Goal: Navigation & Orientation: Find specific page/section

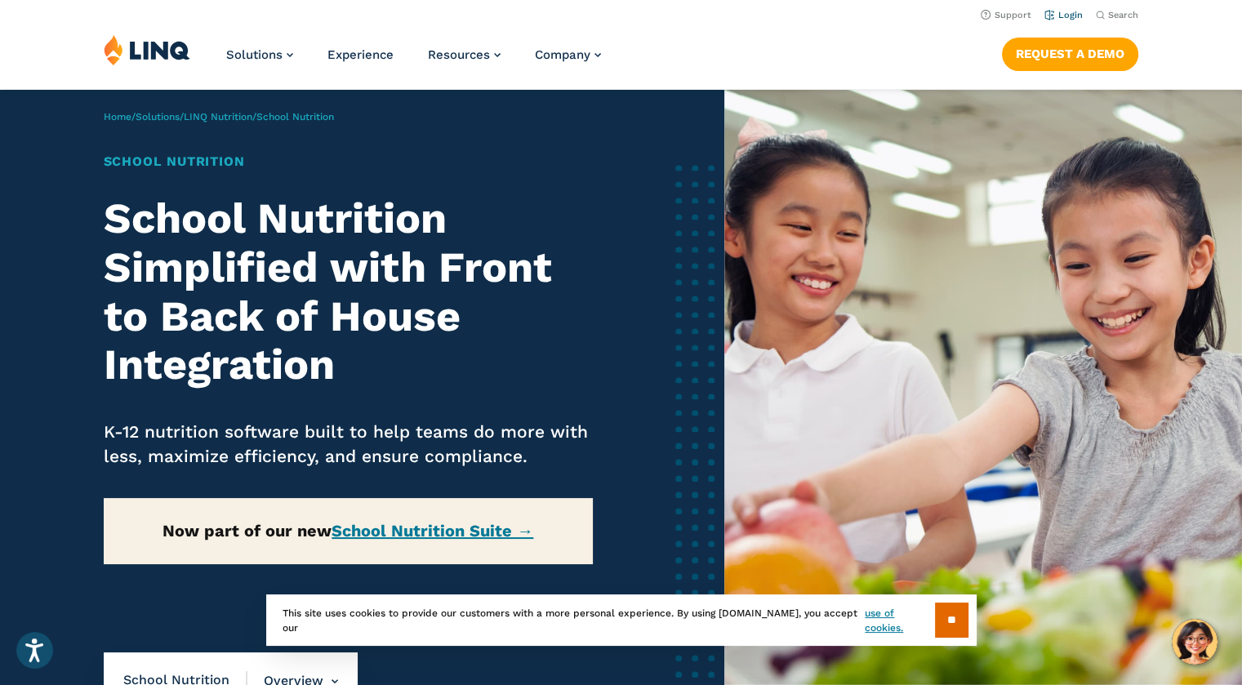
click at [1061, 11] on link "Login" at bounding box center [1063, 15] width 38 height 11
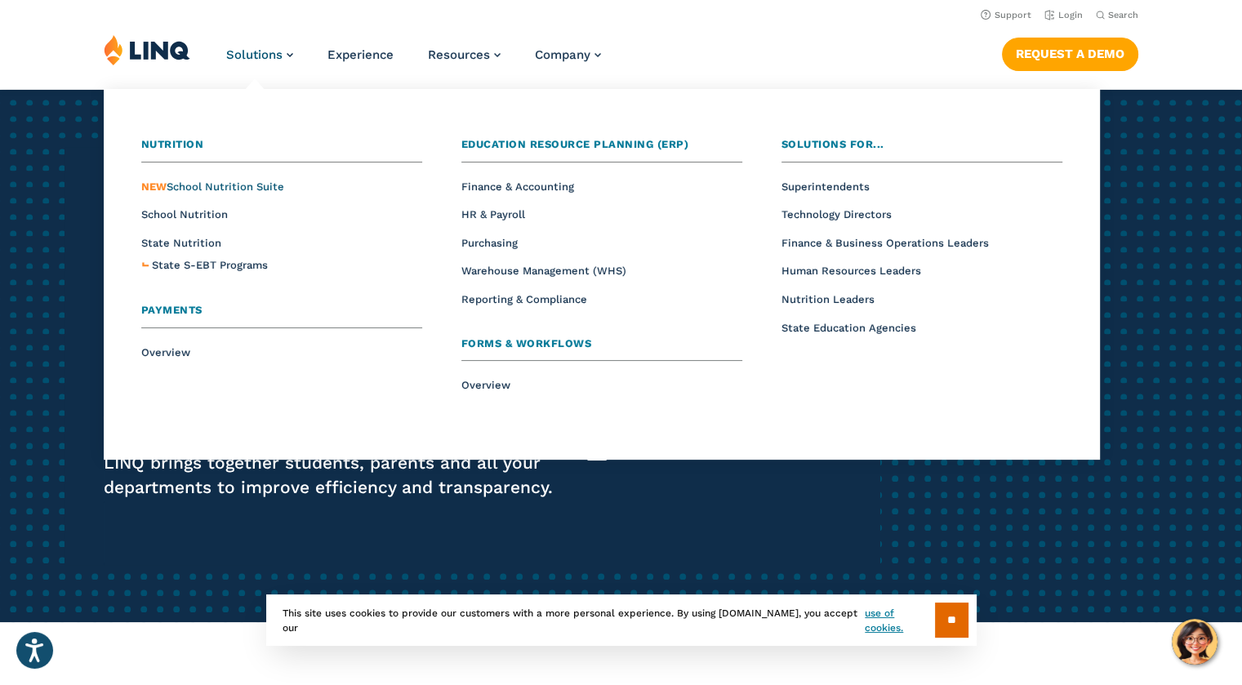
click at [263, 182] on span "NEW School Nutrition Suite" at bounding box center [212, 186] width 143 height 12
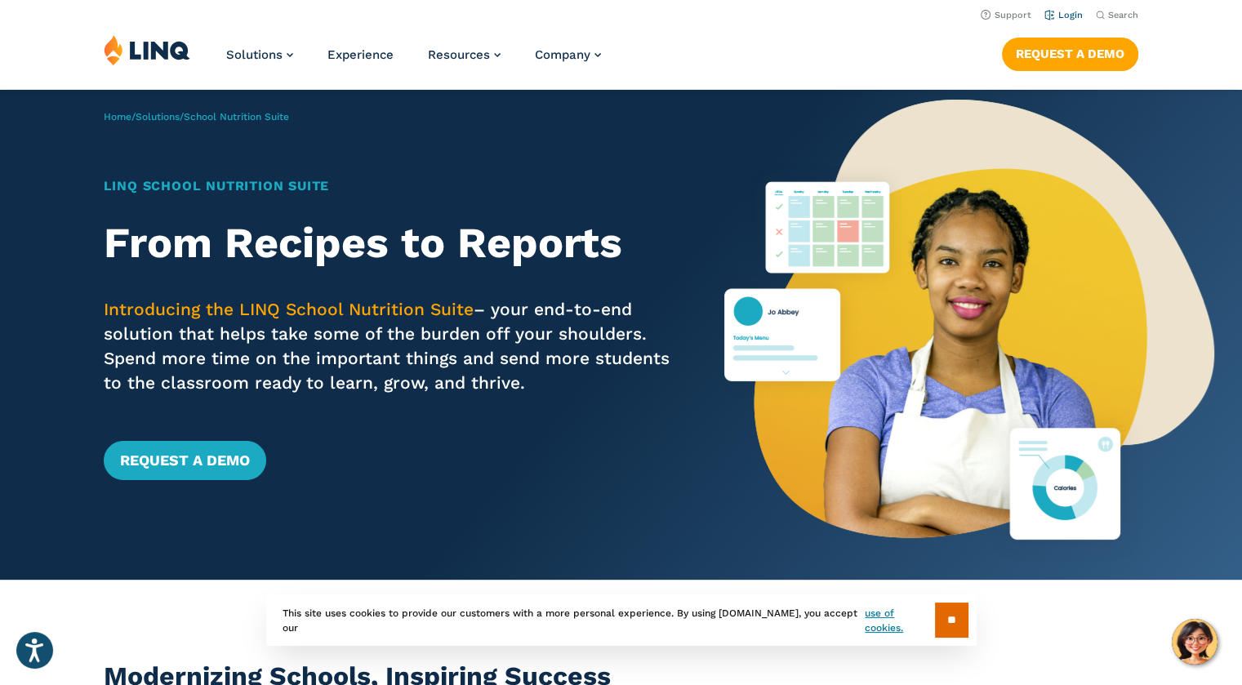
click at [1071, 9] on li "Login" at bounding box center [1063, 14] width 38 height 18
click at [1068, 16] on link "Login" at bounding box center [1063, 15] width 38 height 11
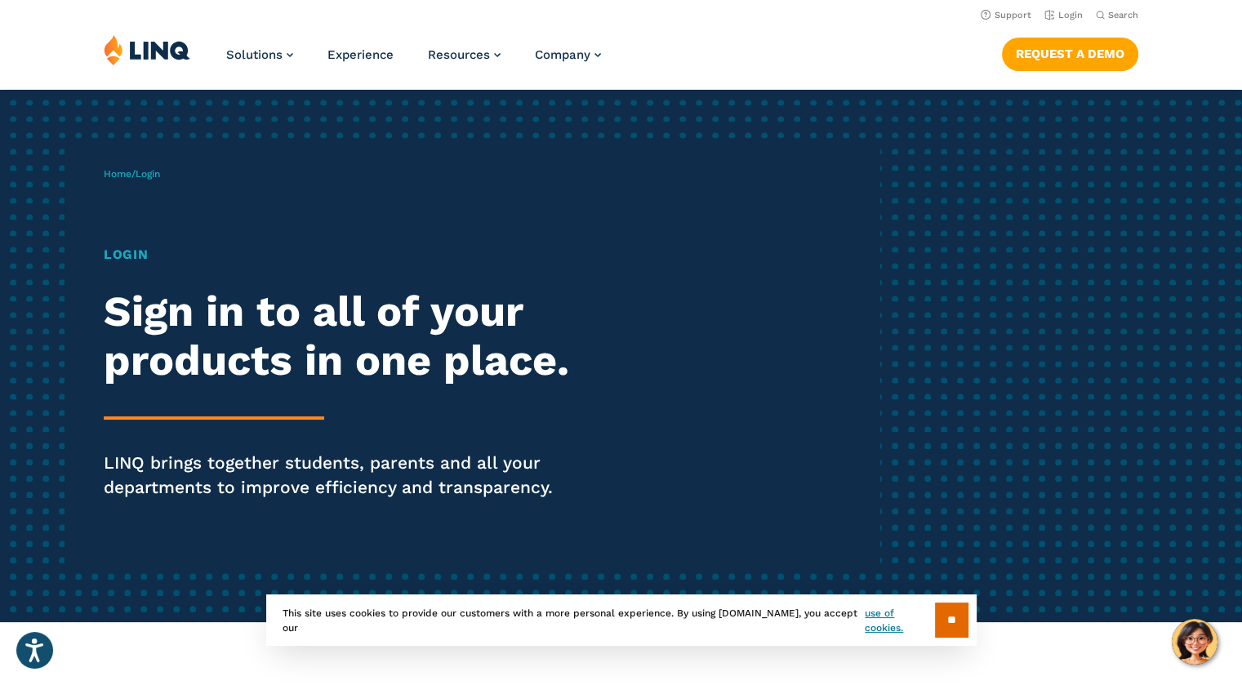
click at [134, 256] on h1 "Login" at bounding box center [343, 255] width 478 height 20
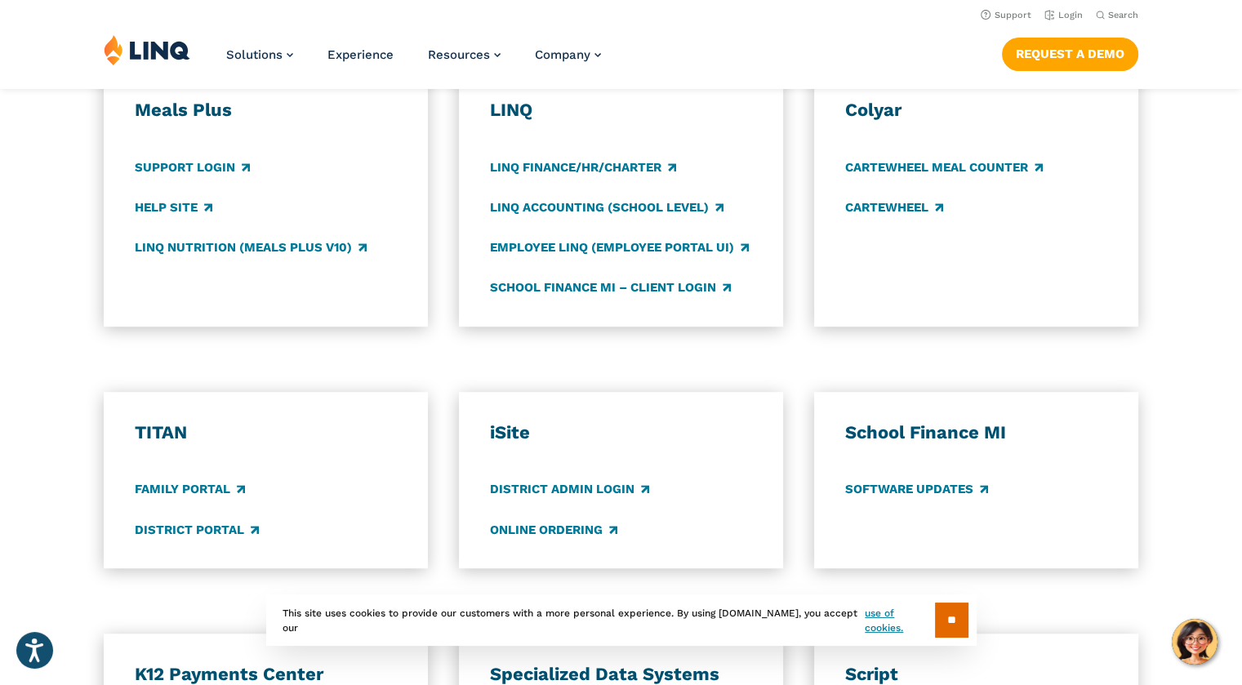
scroll to position [816, 0]
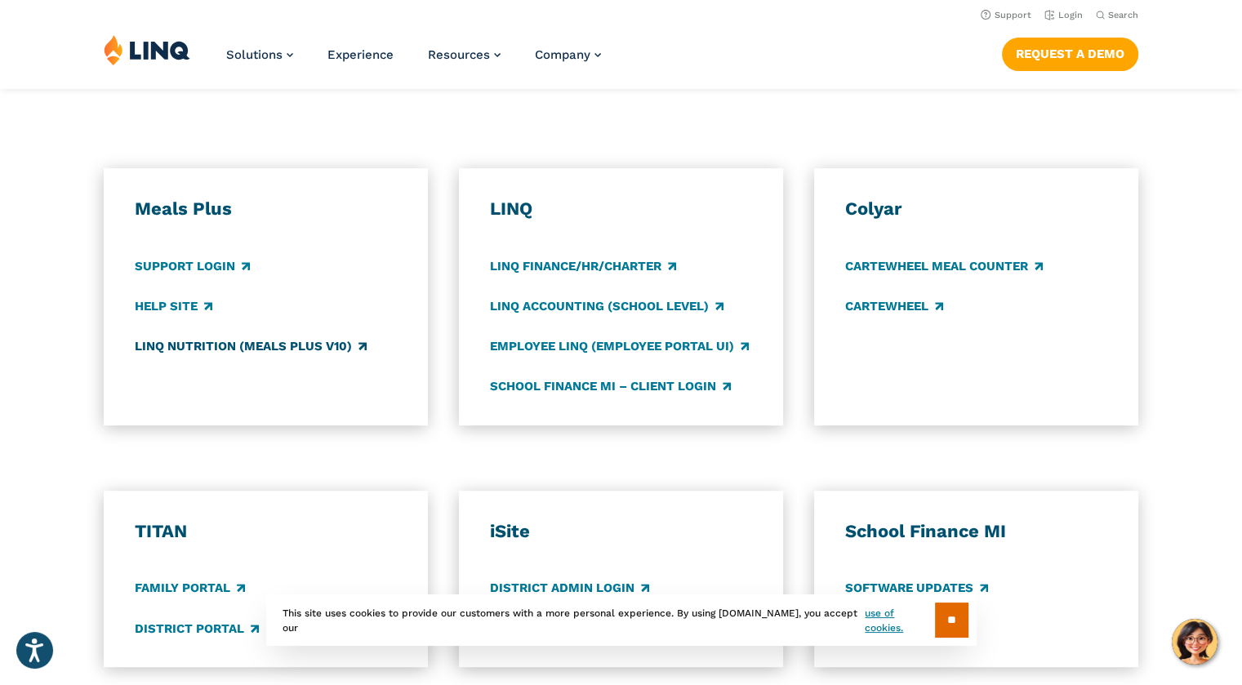
click at [202, 347] on link "LINQ Nutrition (Meals Plus v10)" at bounding box center [251, 346] width 232 height 18
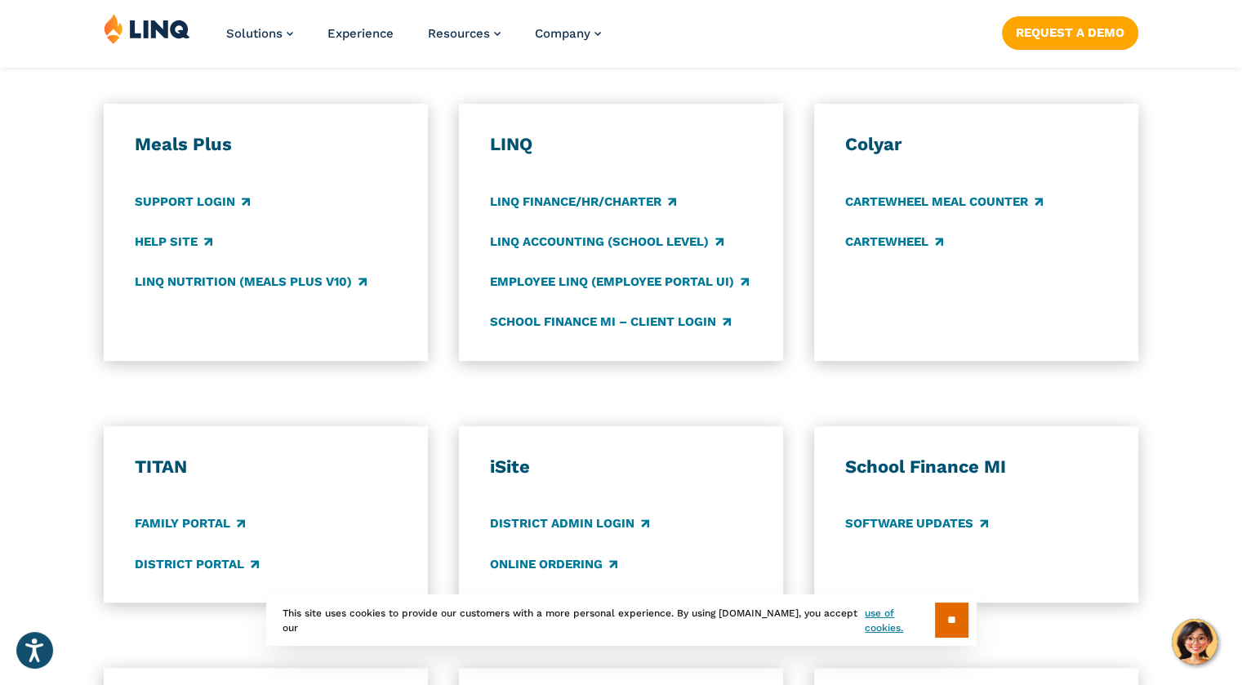
scroll to position [1061, 0]
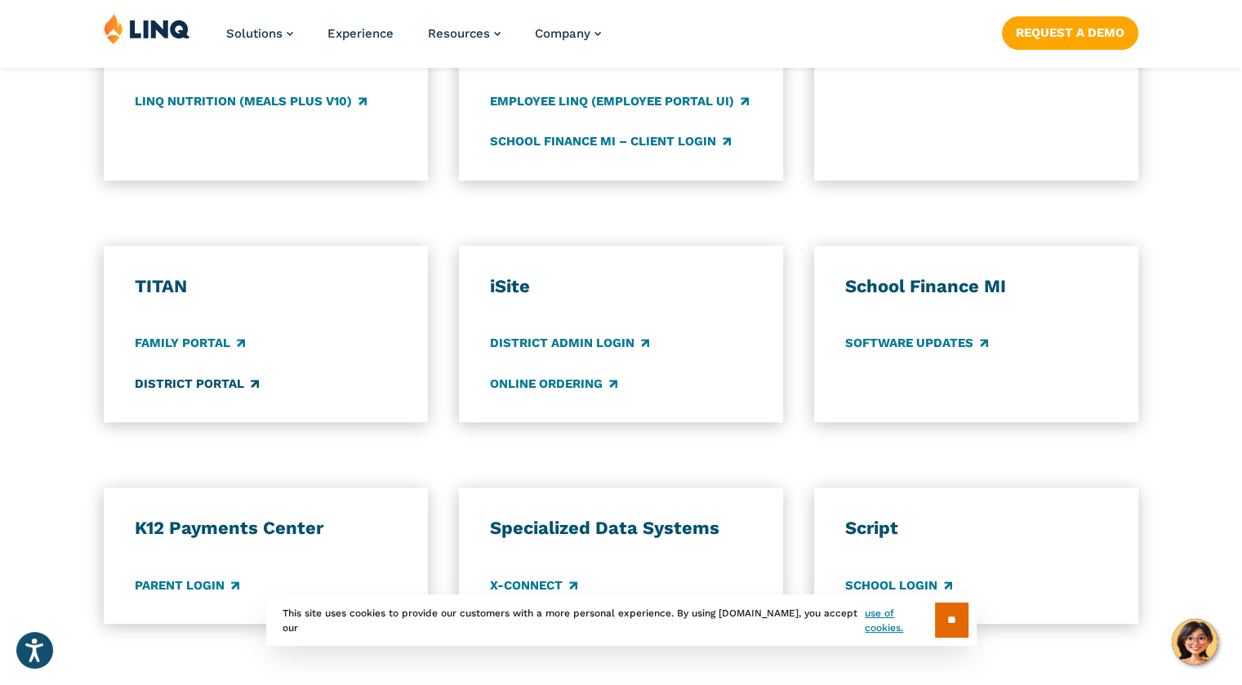
click at [199, 384] on link "District Portal" at bounding box center [197, 384] width 124 height 18
